Goal: Task Accomplishment & Management: Complete application form

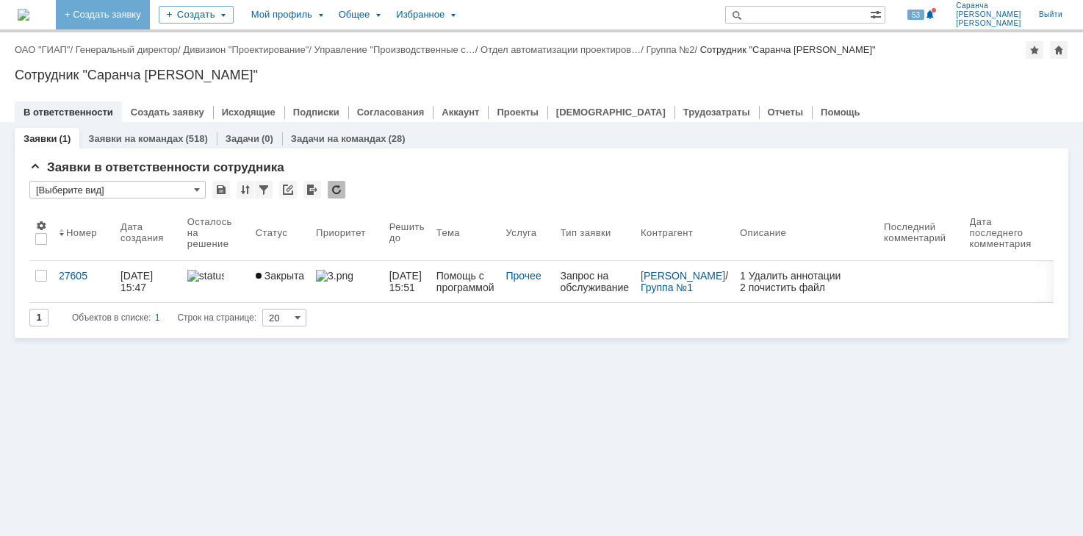
click at [135, 15] on link "+ Создать заявку" at bounding box center [103, 14] width 94 height 29
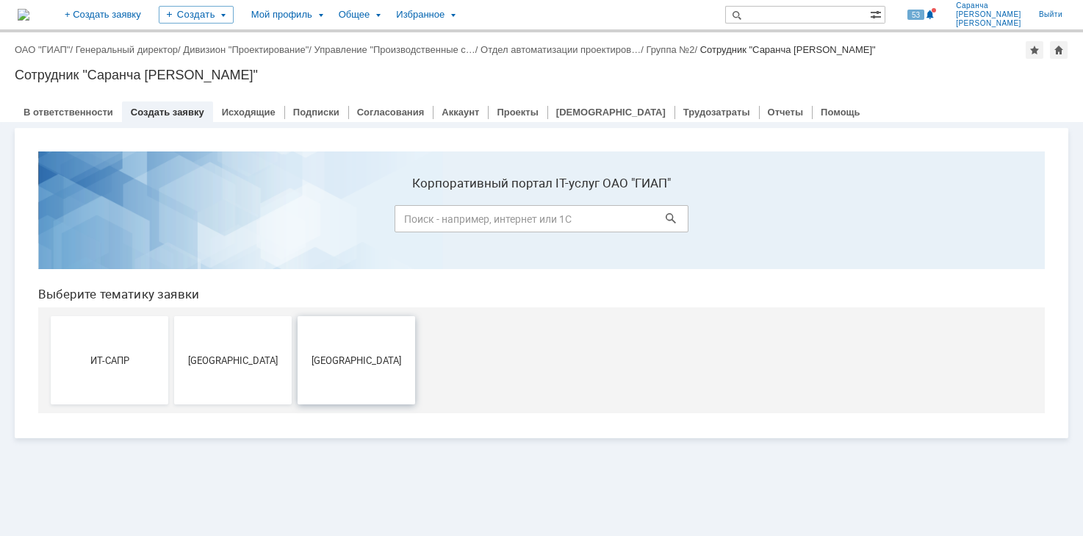
click at [334, 357] on span "[GEOGRAPHIC_DATA]" at bounding box center [356, 359] width 109 height 11
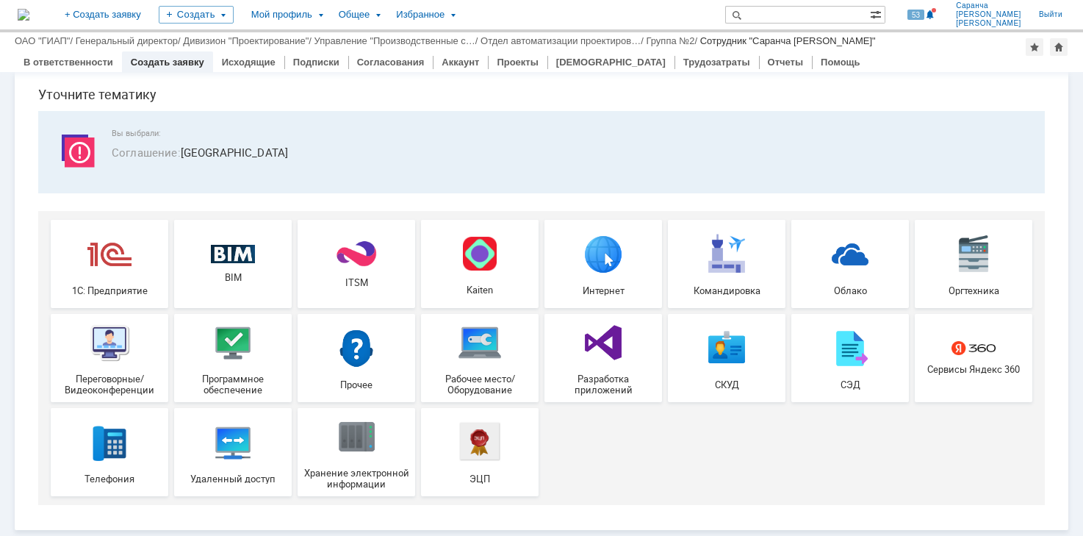
scroll to position [49, 0]
click at [215, 353] on img at bounding box center [233, 342] width 44 height 44
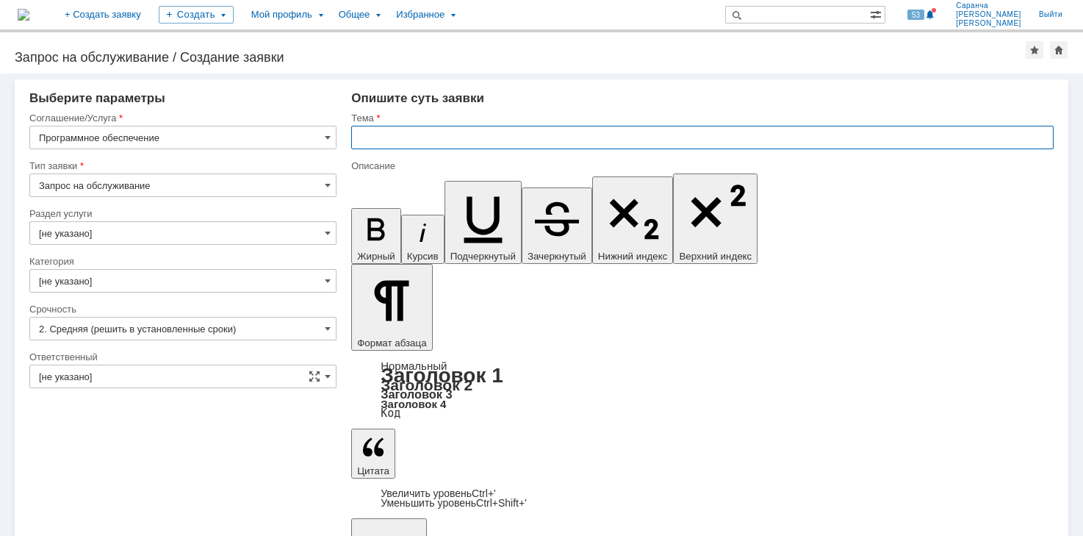
click at [470, 144] on input "text" at bounding box center [702, 138] width 703 height 24
type input "Переустановка ПО"
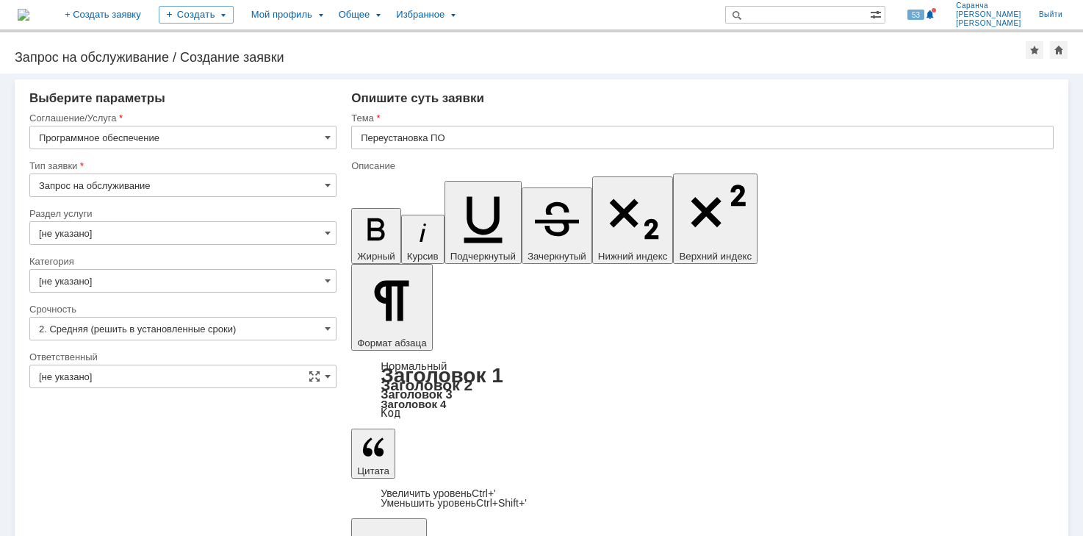
click at [102, 374] on input "[не указано]" at bounding box center [182, 377] width 307 height 24
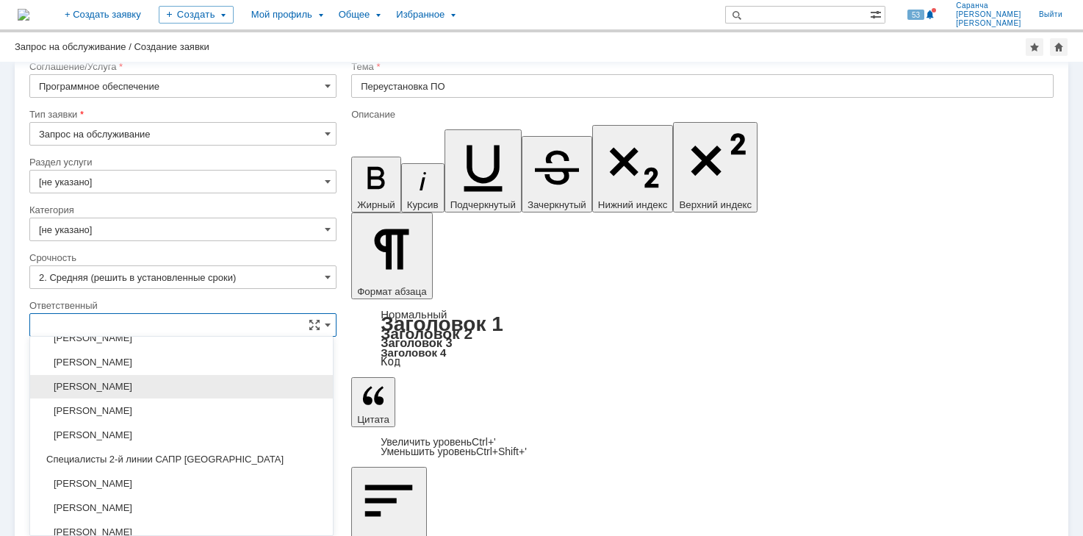
scroll to position [946, 0]
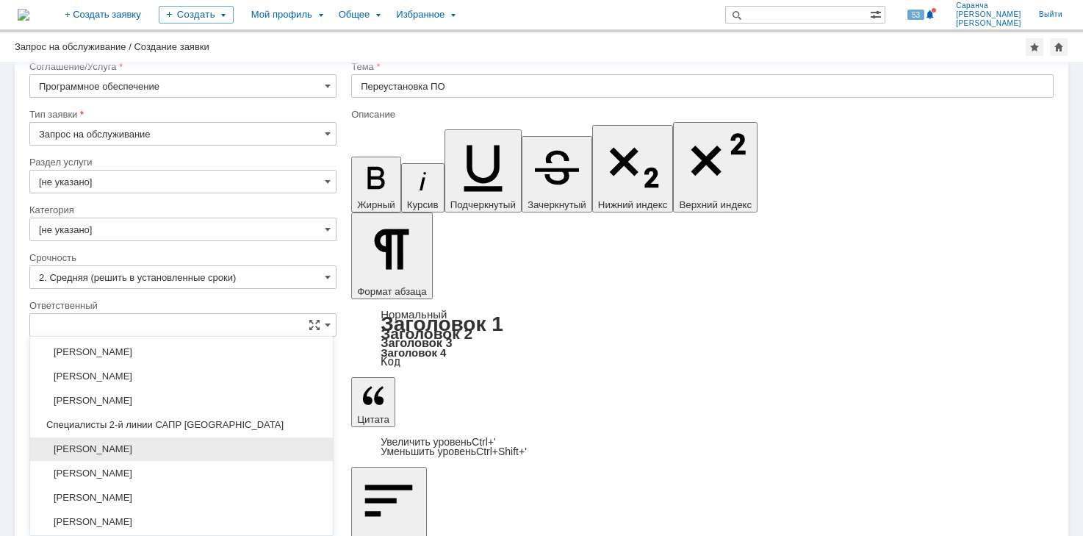
click at [132, 448] on span "[PERSON_NAME]" at bounding box center [181, 449] width 285 height 12
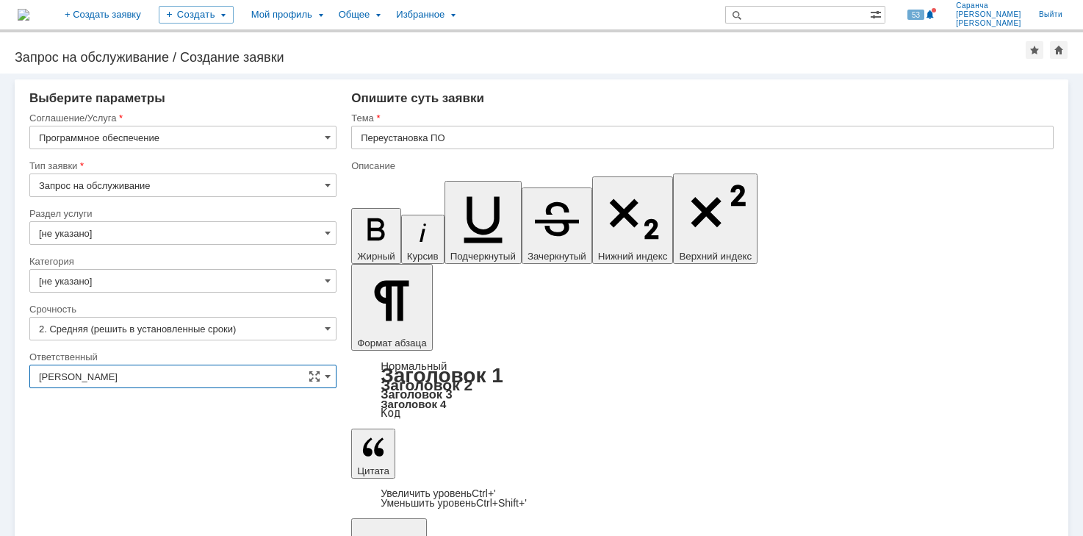
type input "[PERSON_NAME]"
